Goal: Navigation & Orientation: Find specific page/section

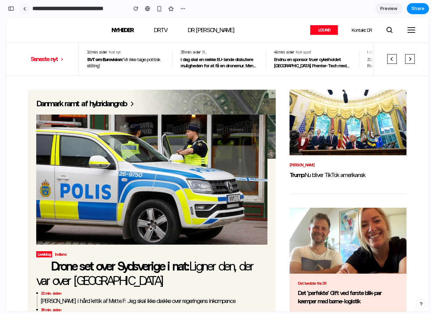
click at [22, 8] on link at bounding box center [24, 8] width 10 height 10
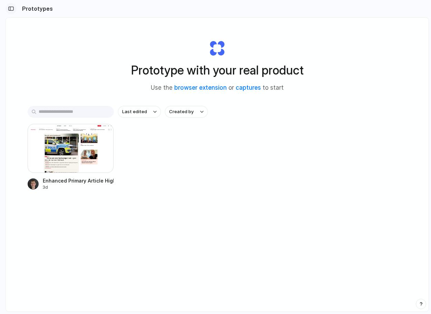
click at [11, 10] on div "button" at bounding box center [11, 8] width 6 height 5
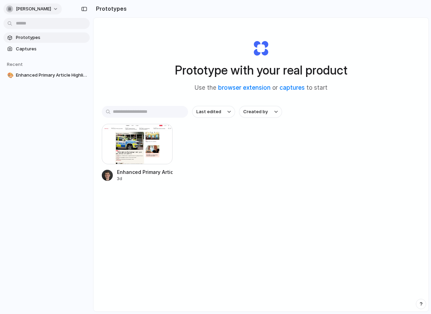
click at [50, 11] on button "[PERSON_NAME]" at bounding box center [32, 8] width 58 height 11
click at [50, 11] on div "Settings Invite members Change theme Sign out" at bounding box center [215, 157] width 431 height 314
click at [51, 7] on button "[PERSON_NAME]" at bounding box center [32, 8] width 58 height 11
click at [51, 7] on div "Settings Invite members Change theme Sign out" at bounding box center [215, 157] width 431 height 314
click at [54, 44] on link "Captures" at bounding box center [46, 49] width 86 height 10
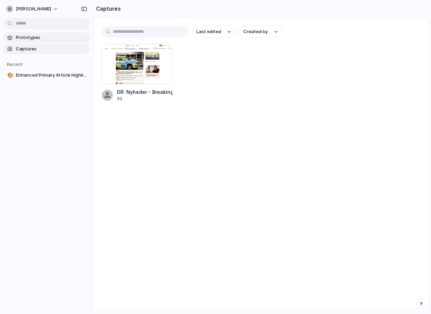
click at [58, 38] on span "Prototypes" at bounding box center [51, 37] width 71 height 7
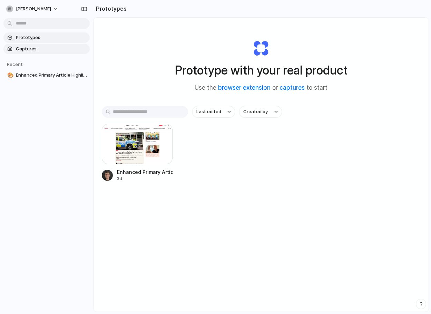
click at [54, 48] on span "Captures" at bounding box center [51, 49] width 71 height 7
click at [53, 49] on span "Captures" at bounding box center [51, 49] width 71 height 7
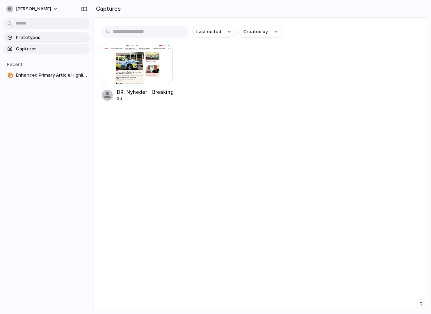
click at [56, 42] on link "Prototypes" at bounding box center [46, 37] width 86 height 10
